Goal: Task Accomplishment & Management: Use online tool/utility

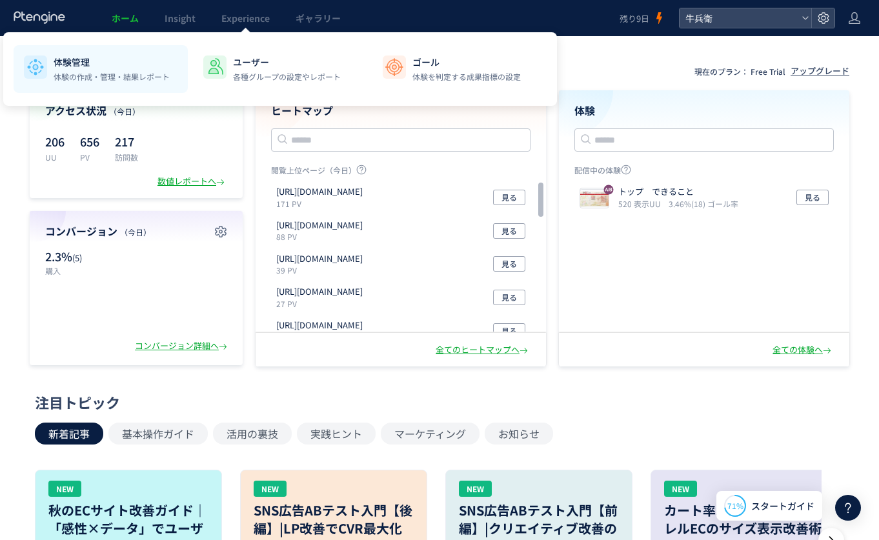
click at [129, 56] on p "体験管理" at bounding box center [112, 61] width 116 height 13
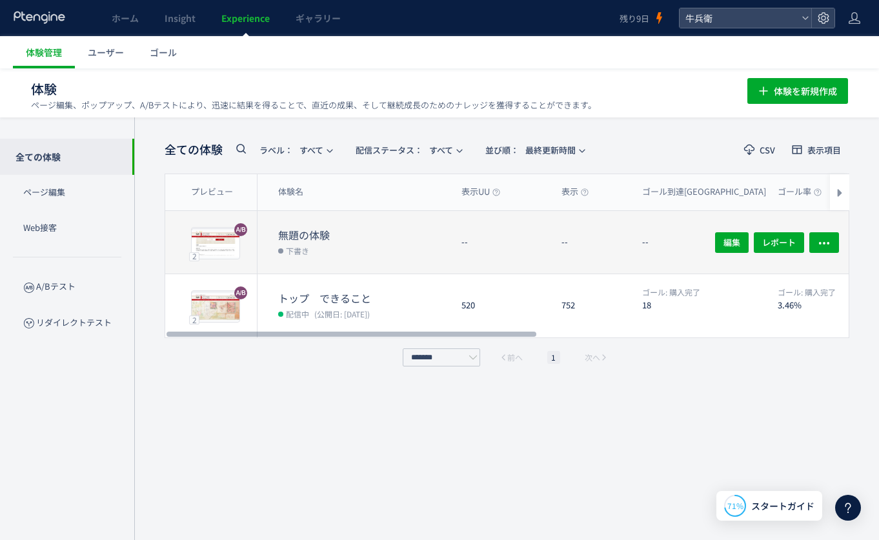
click at [372, 260] on dl "無題の体験 下書き" at bounding box center [364, 251] width 173 height 46
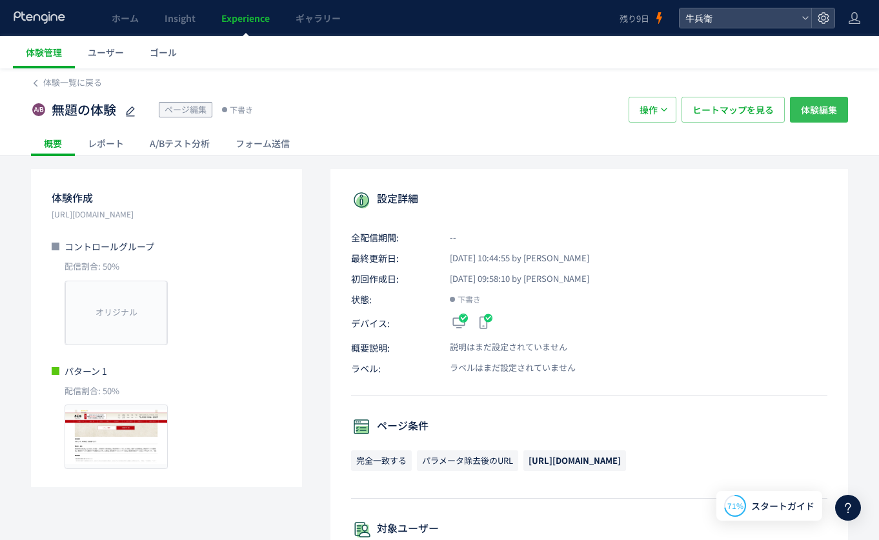
click at [819, 110] on span "体験編集" at bounding box center [818, 110] width 36 height 26
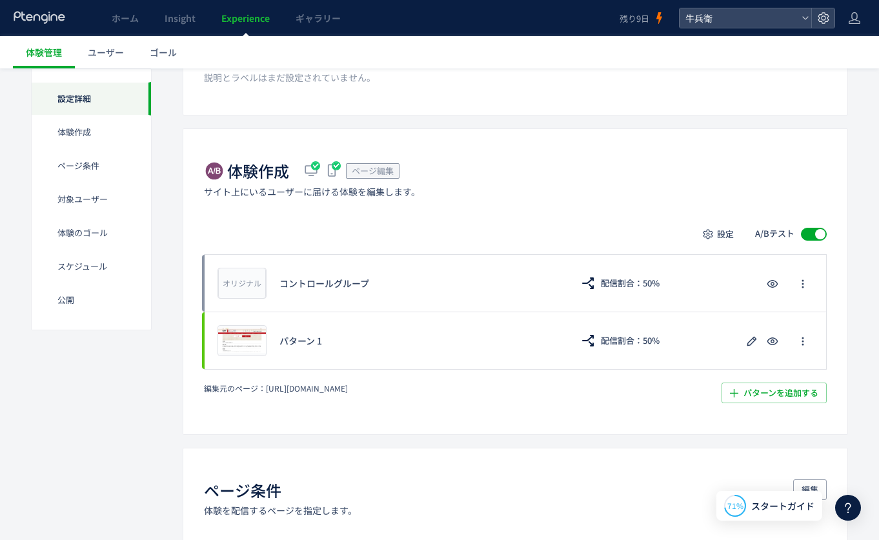
scroll to position [279, 0]
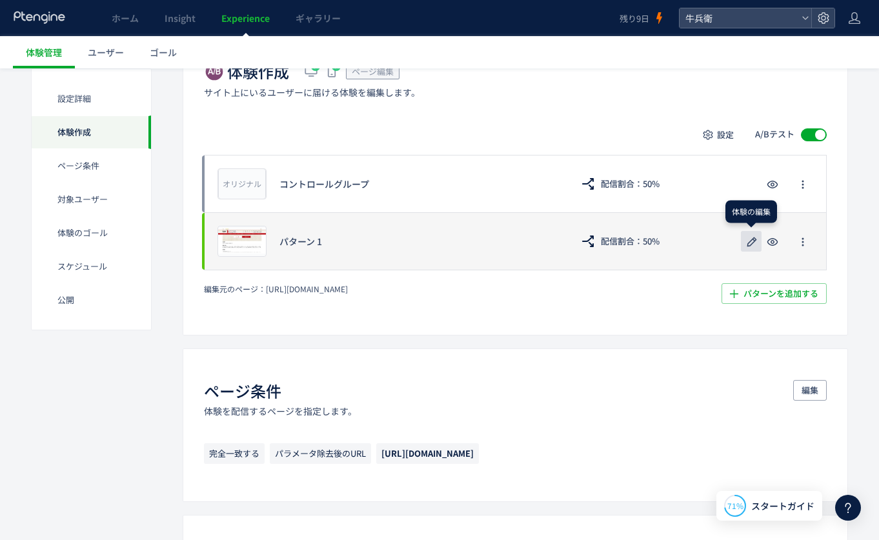
click at [745, 246] on icon "button" at bounding box center [751, 241] width 15 height 15
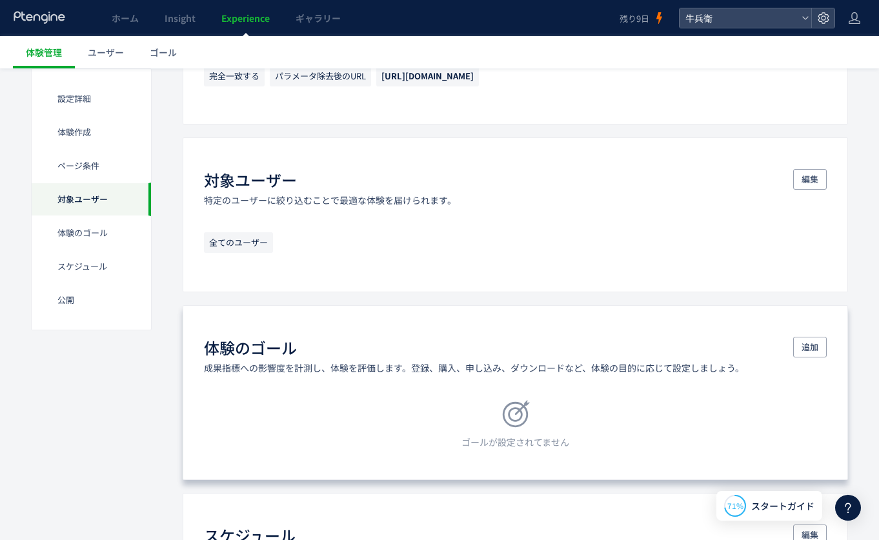
scroll to position [657, 0]
click at [808, 338] on span "追加" at bounding box center [809, 346] width 17 height 21
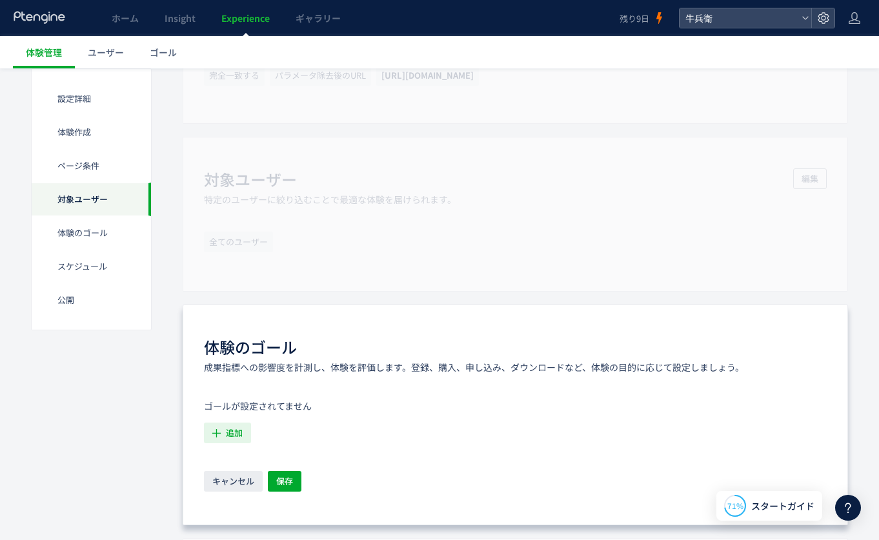
click at [239, 434] on span "追加" at bounding box center [234, 433] width 17 height 21
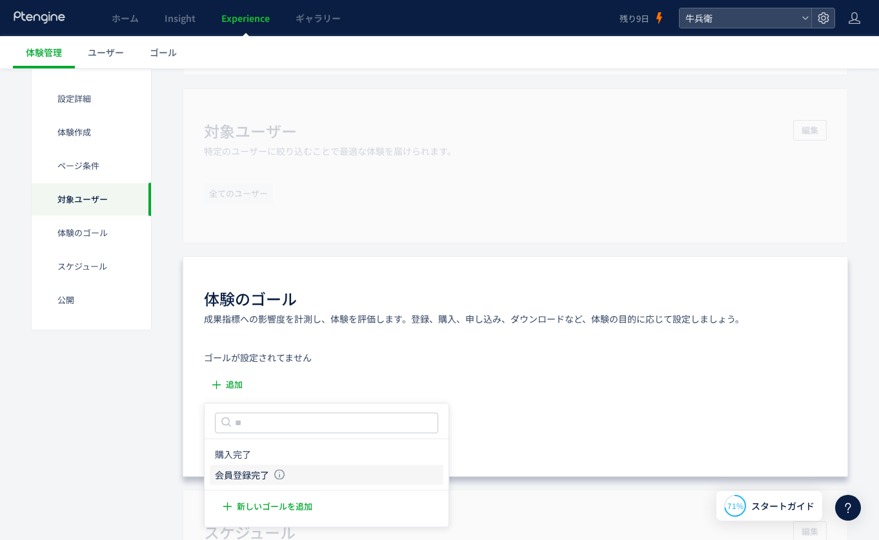
scroll to position [746, 0]
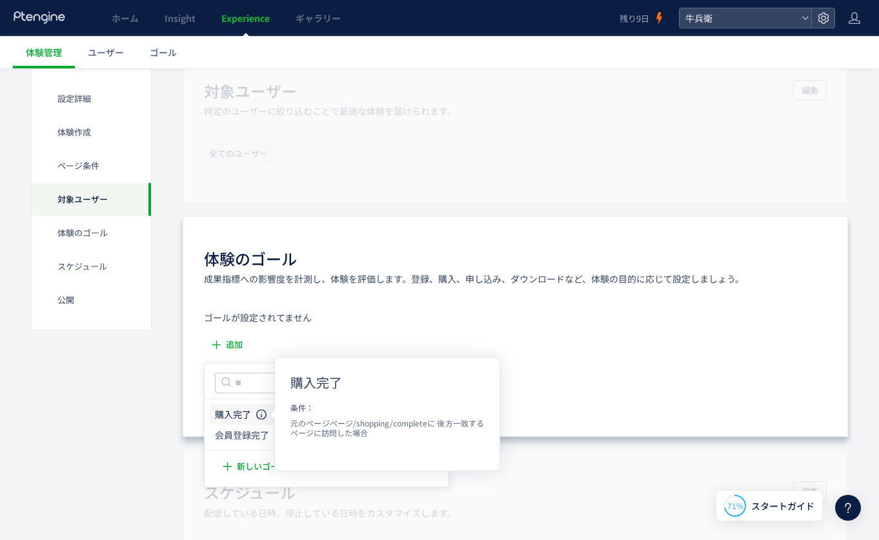
click at [264, 414] on icon at bounding box center [261, 414] width 10 height 10
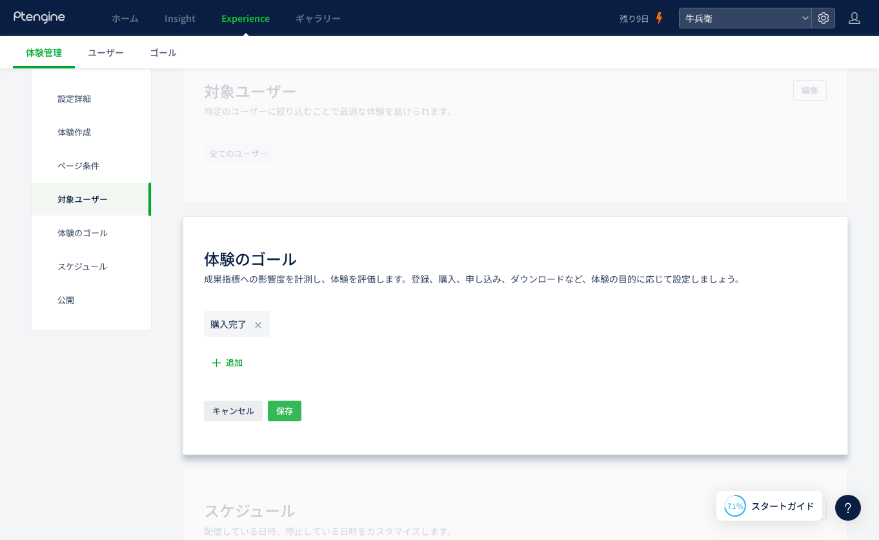
click at [295, 404] on button "保存" at bounding box center [285, 411] width 34 height 21
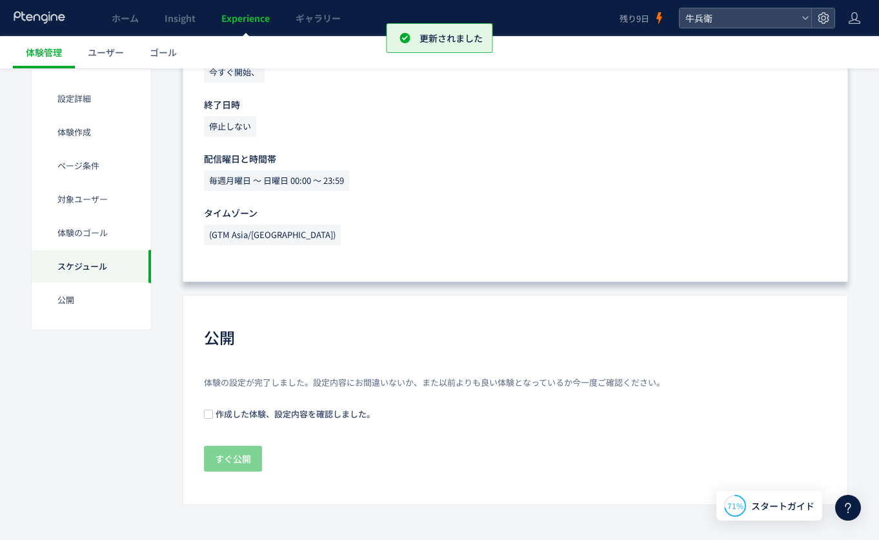
scroll to position [1182, 0]
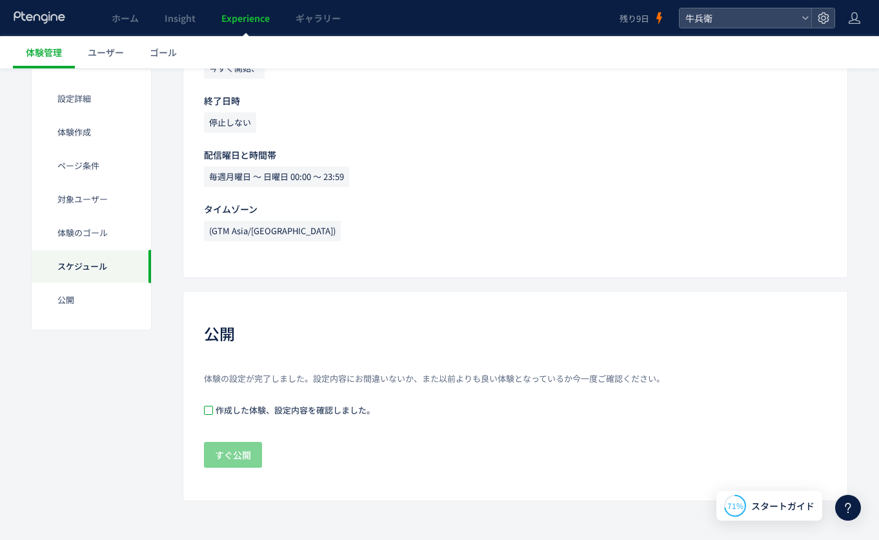
click at [210, 412] on span at bounding box center [208, 410] width 9 height 9
click at [230, 462] on span "すぐ公開" at bounding box center [233, 455] width 36 height 26
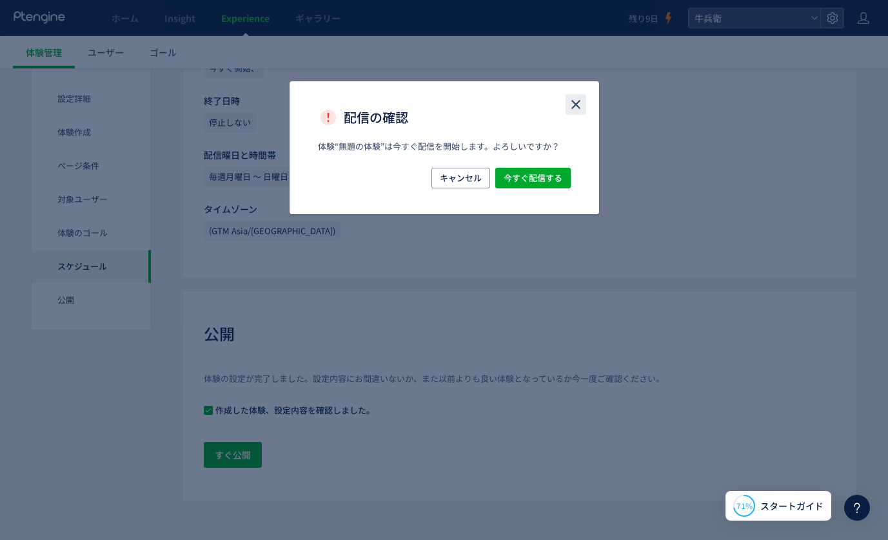
click at [572, 102] on icon "close" at bounding box center [575, 104] width 15 height 15
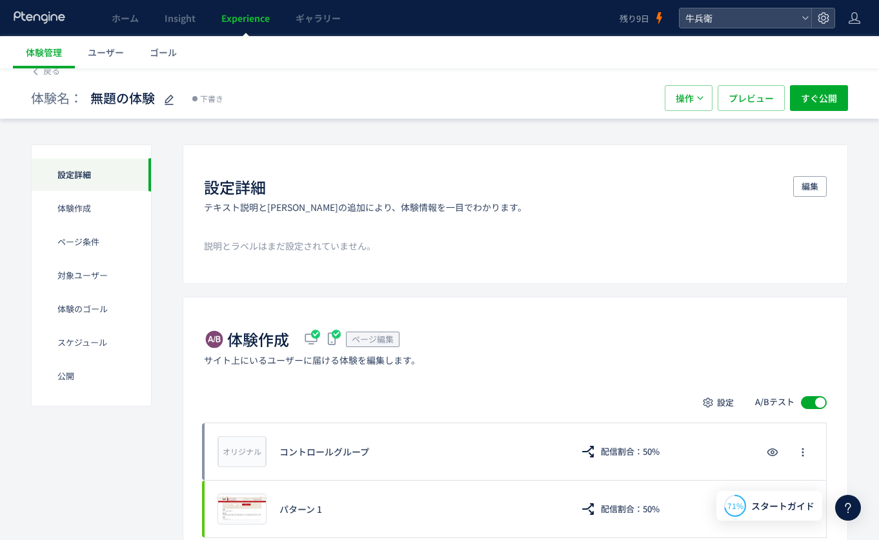
scroll to position [0, 0]
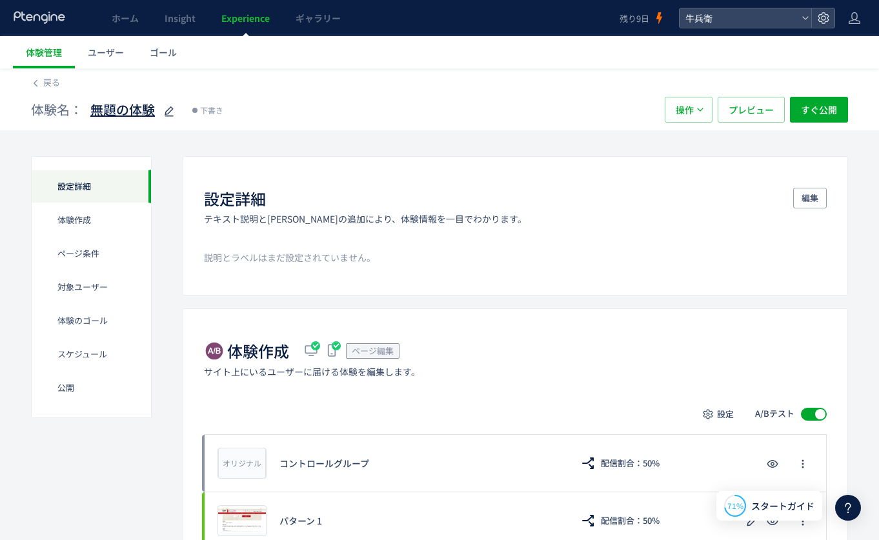
click at [167, 110] on icon at bounding box center [168, 111] width 15 height 15
type input "**********"
click at [412, 117] on div "**********" at bounding box center [341, 110] width 621 height 26
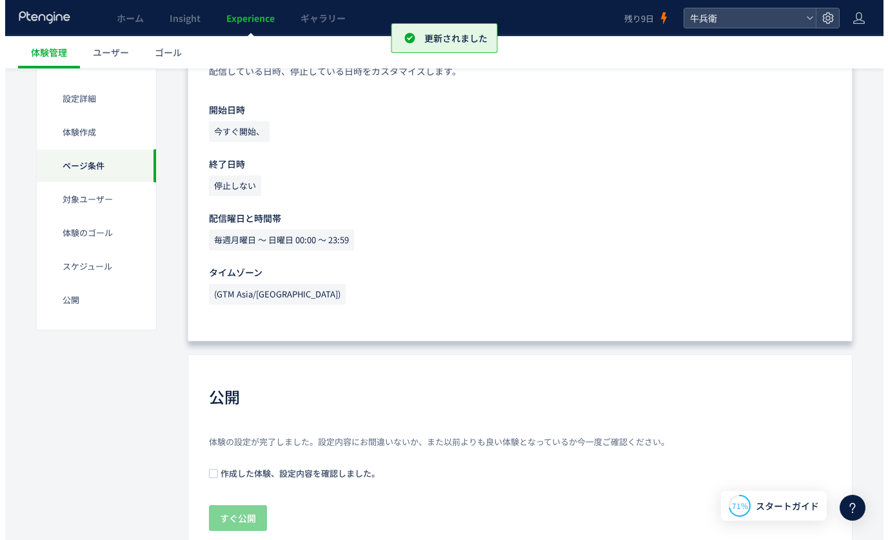
scroll to position [1182, 0]
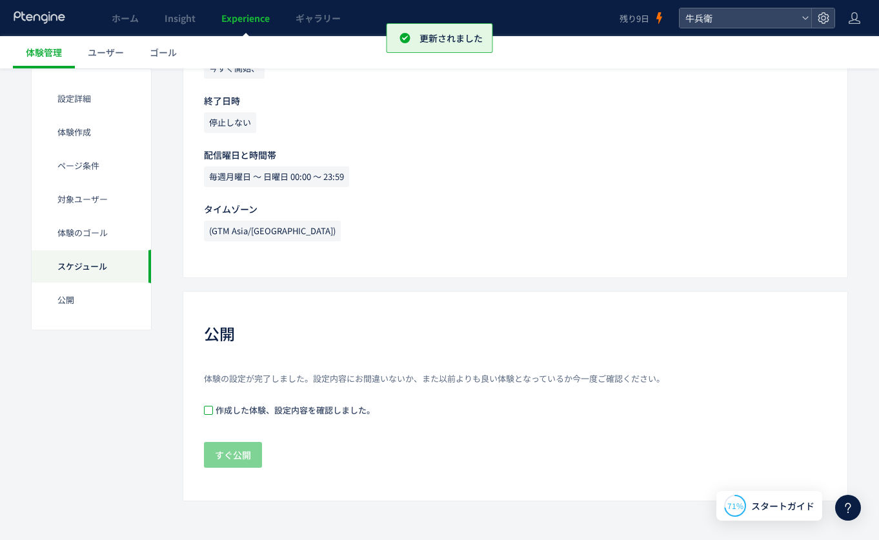
click at [208, 413] on span at bounding box center [208, 410] width 9 height 9
click at [229, 447] on span "すぐ公開" at bounding box center [233, 455] width 36 height 26
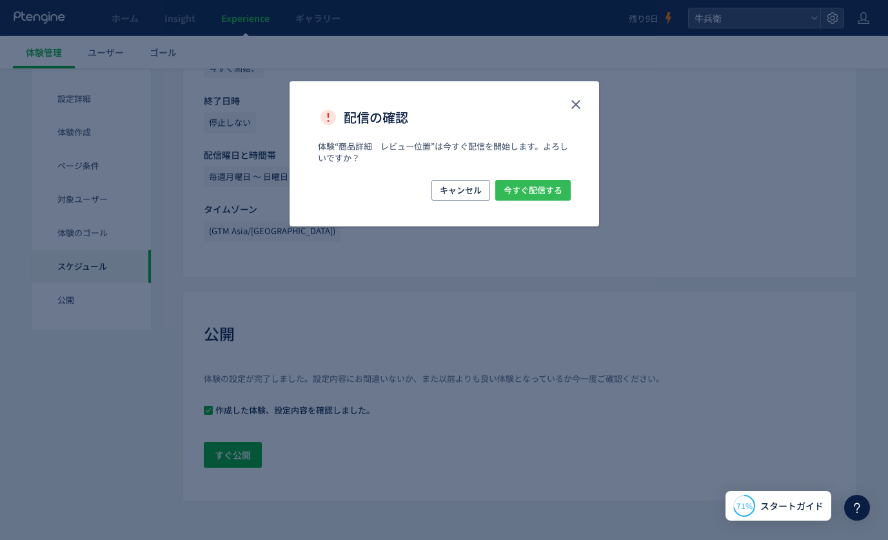
click at [546, 188] on span "今すぐ配信する" at bounding box center [533, 190] width 59 height 21
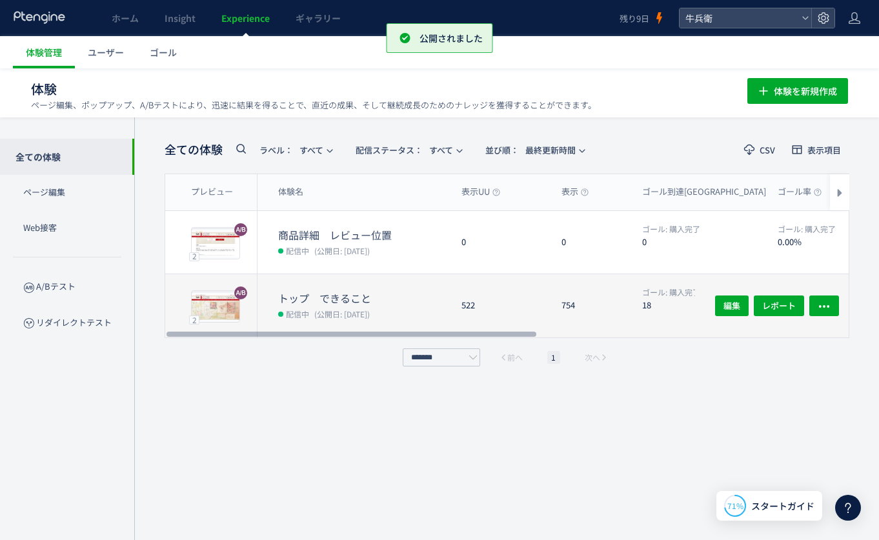
click at [579, 306] on div "754" at bounding box center [591, 305] width 81 height 63
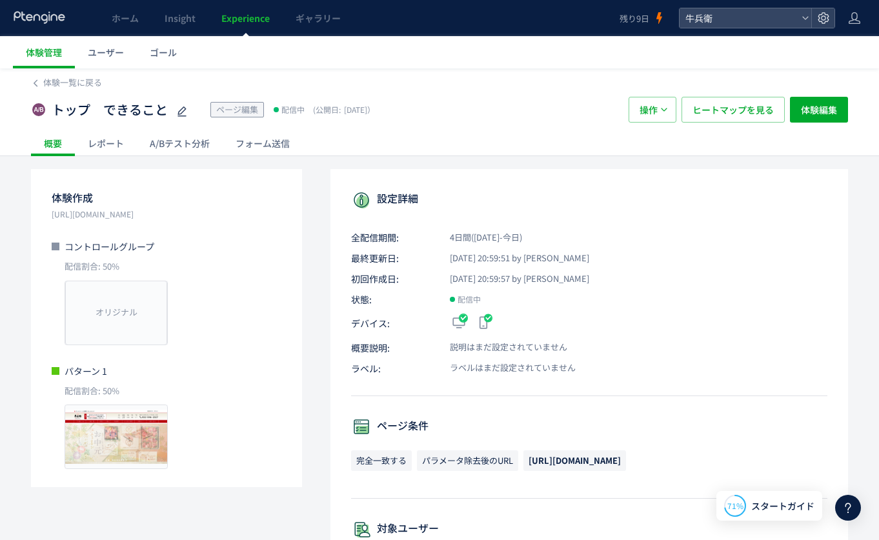
click at [190, 141] on div "A/Bテスト分析" at bounding box center [180, 143] width 86 height 26
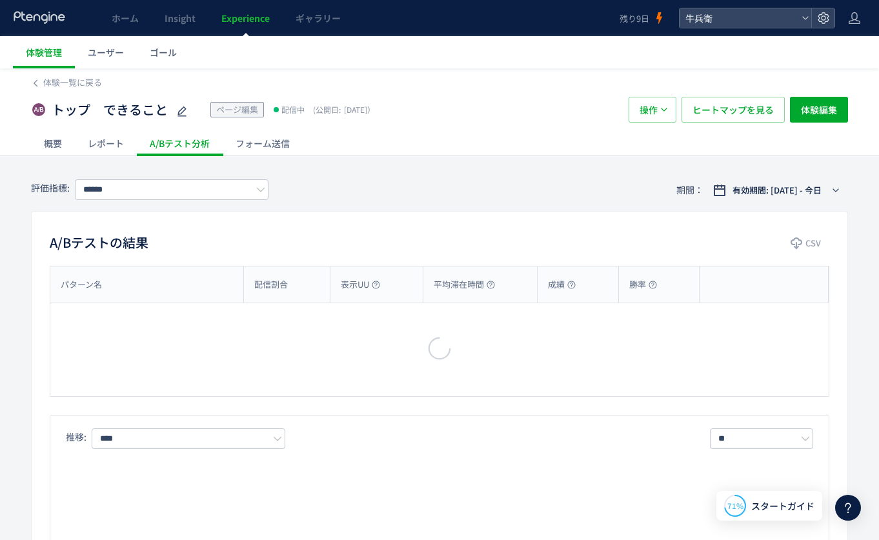
type input "****"
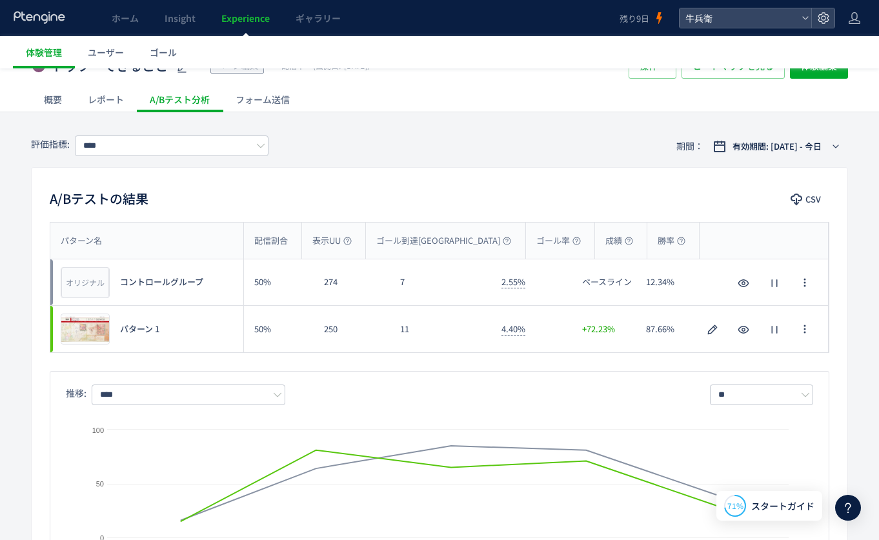
scroll to position [24, 0]
